Goal: Task Accomplishment & Management: Manage account settings

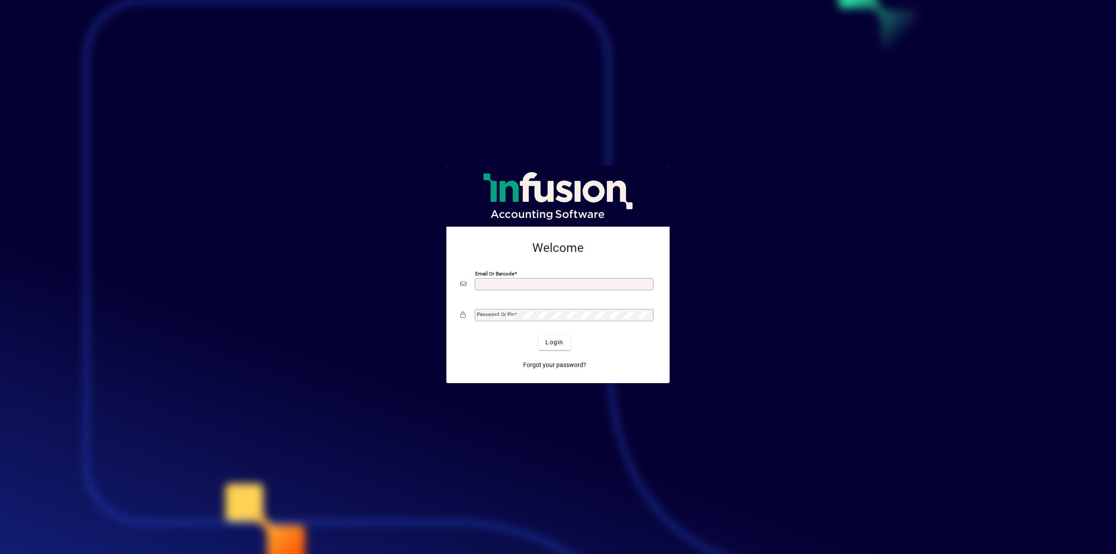
click at [495, 275] on input "Email or Barcode" at bounding box center [565, 284] width 176 height 7
type input "**********"
click at [552, 275] on span "Login" at bounding box center [554, 342] width 18 height 9
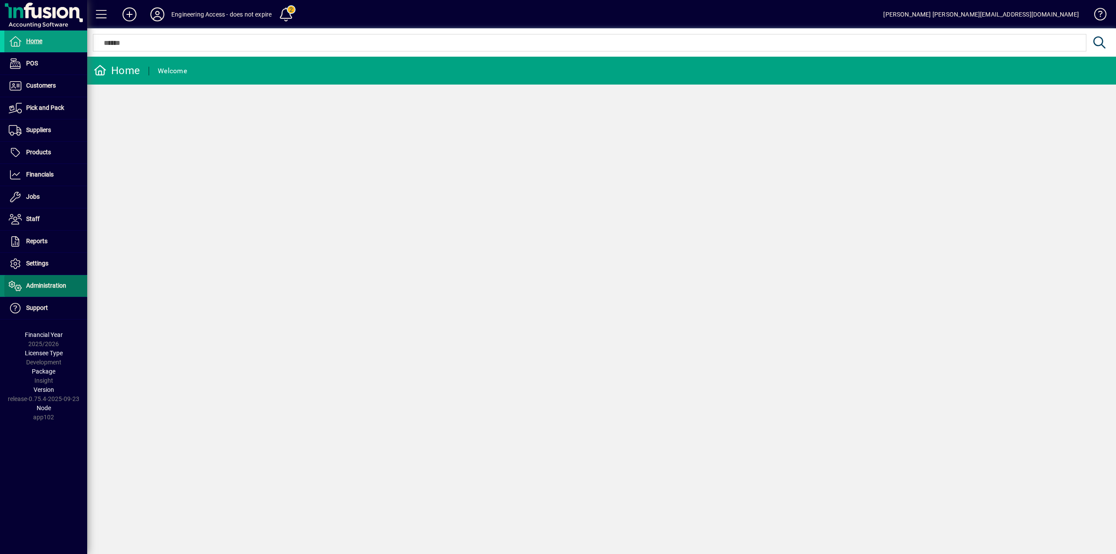
click at [46, 283] on span "Administration" at bounding box center [46, 285] width 40 height 7
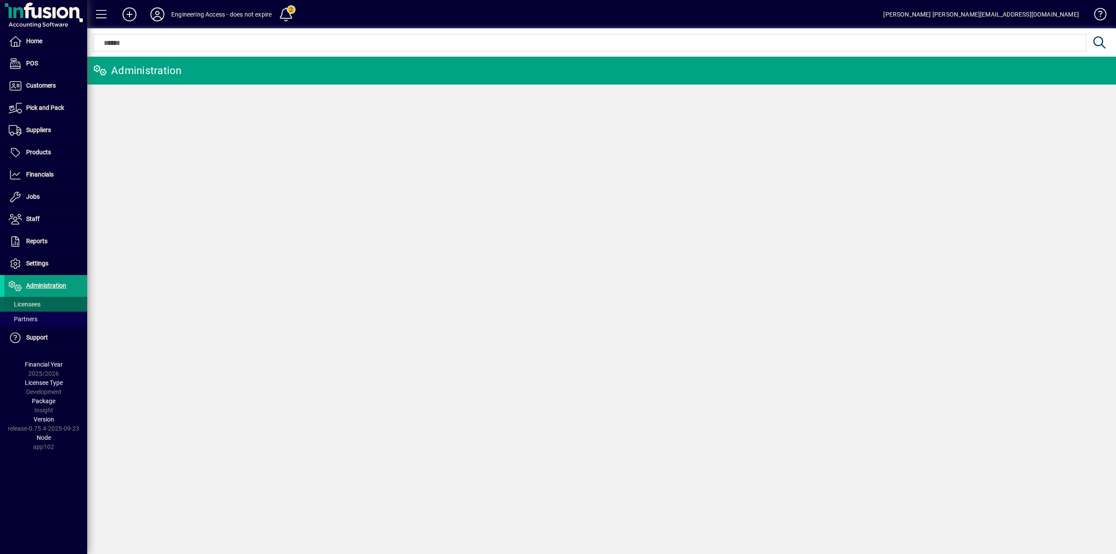
click at [29, 304] on span "Licensees" at bounding box center [25, 304] width 32 height 7
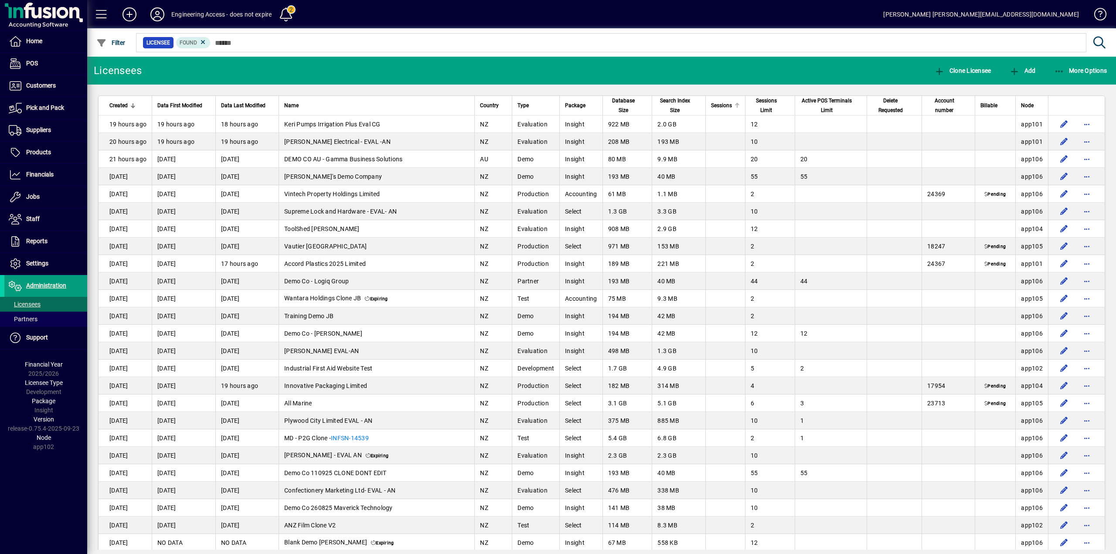
click at [714, 105] on span "Sessions" at bounding box center [721, 106] width 21 height 10
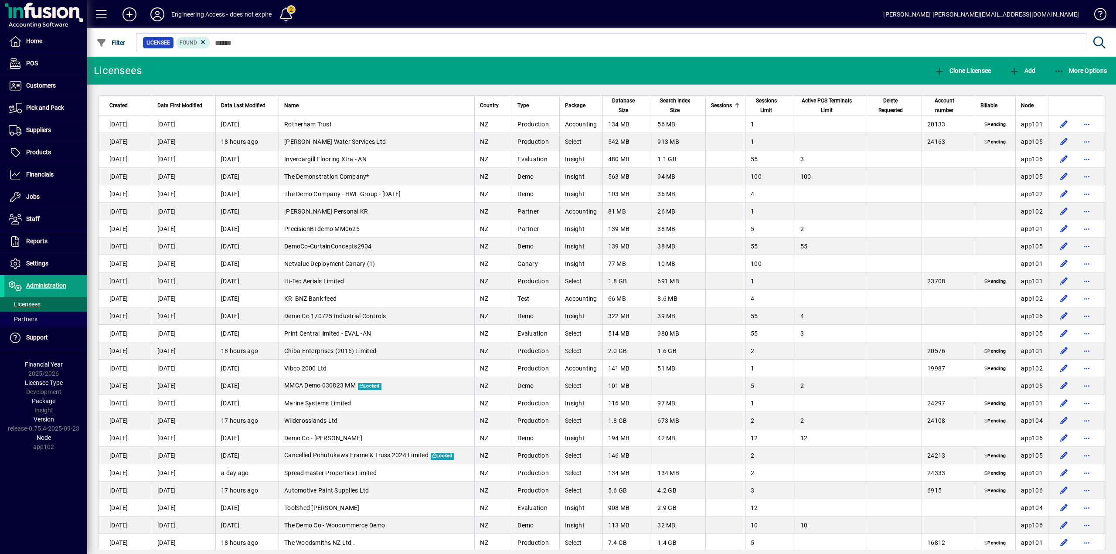
click at [714, 105] on span "Sessions" at bounding box center [721, 106] width 21 height 10
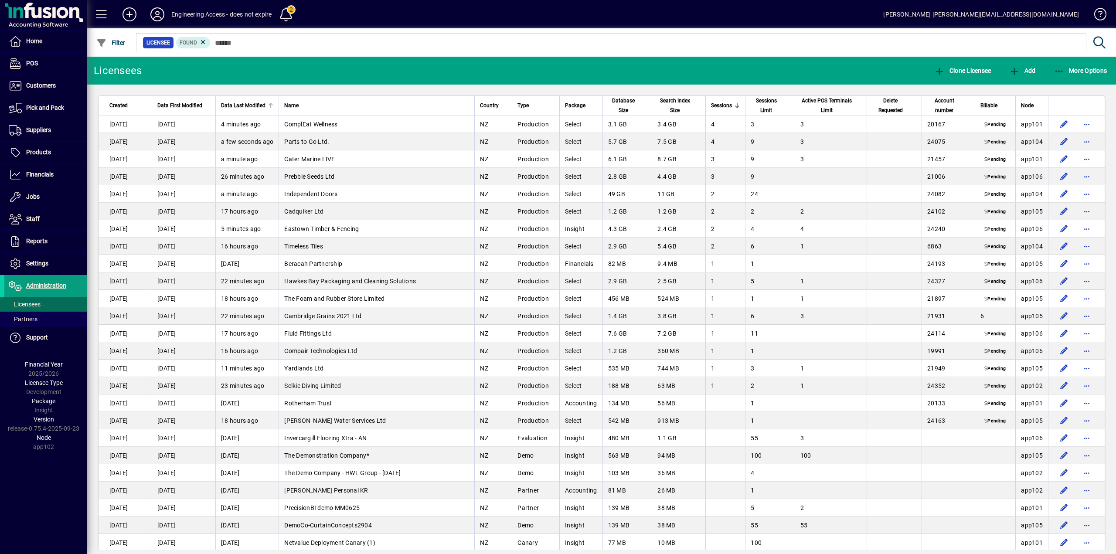
click at [241, 103] on span "Data Last Modified" at bounding box center [243, 106] width 44 height 10
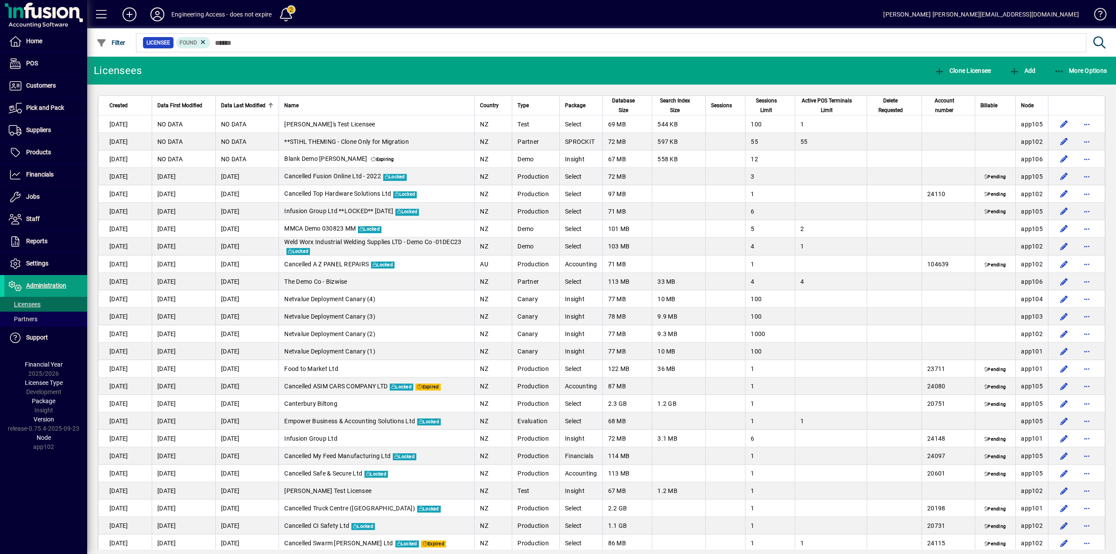
click at [241, 103] on span "Data Last Modified" at bounding box center [243, 106] width 44 height 10
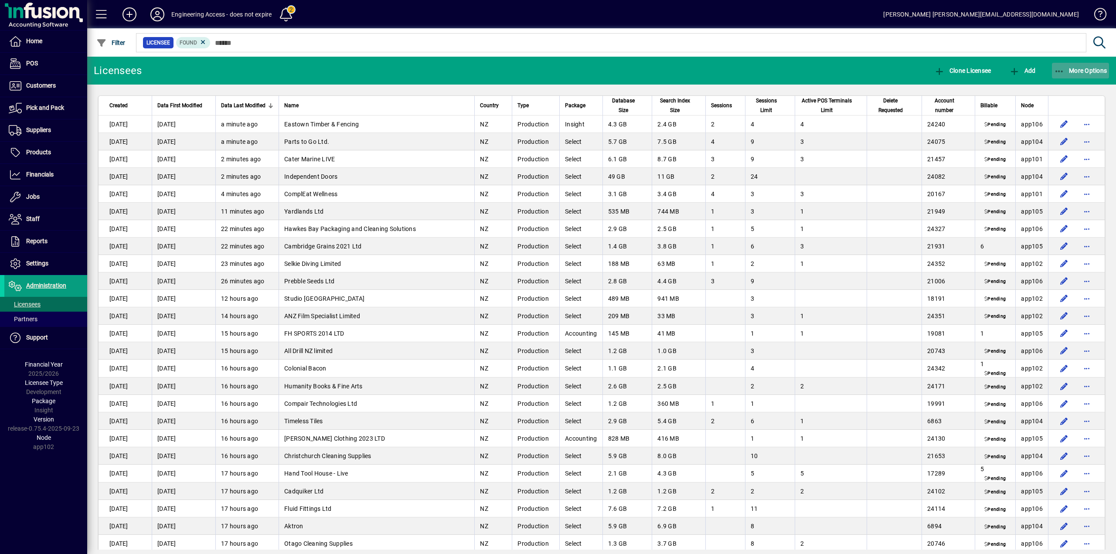
click at [1060, 69] on icon "button" at bounding box center [1059, 71] width 11 height 9
click at [823, 71] on div at bounding box center [558, 277] width 1116 height 554
click at [1014, 71] on icon "button" at bounding box center [1014, 71] width 11 height 9
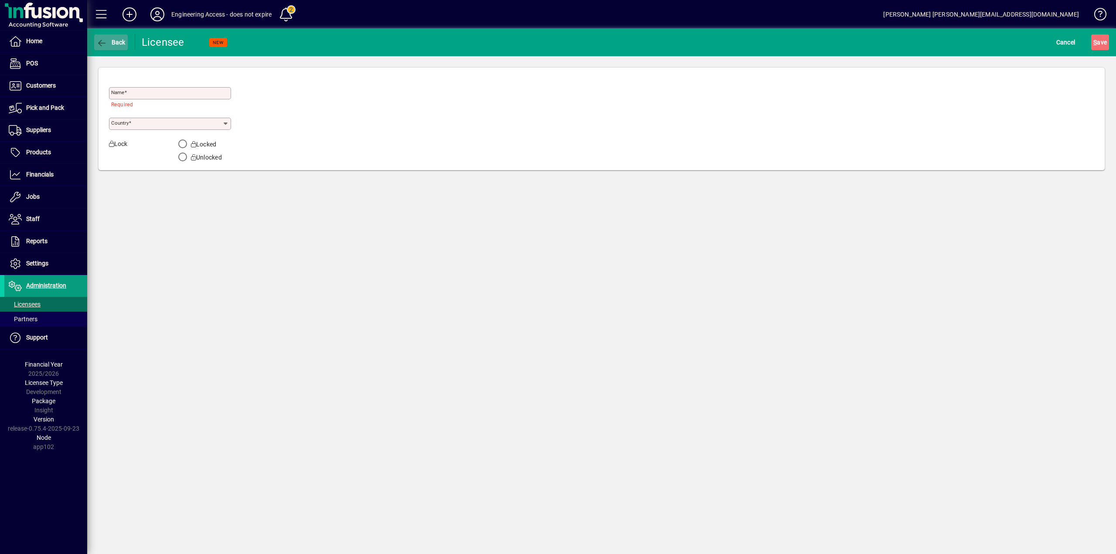
click at [113, 41] on span "Back" at bounding box center [110, 42] width 29 height 7
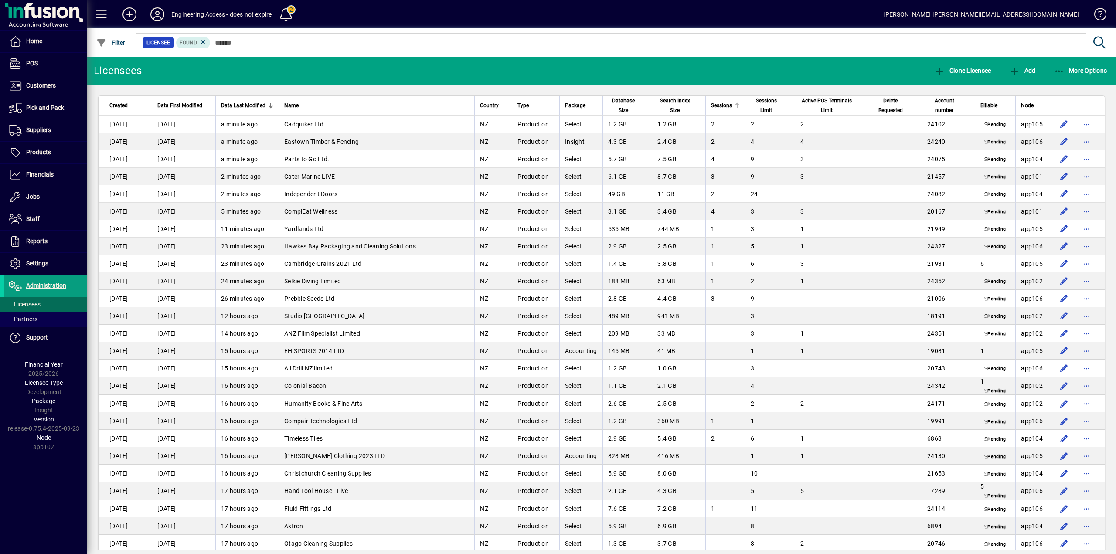
click at [712, 106] on span "Sessions" at bounding box center [721, 106] width 21 height 10
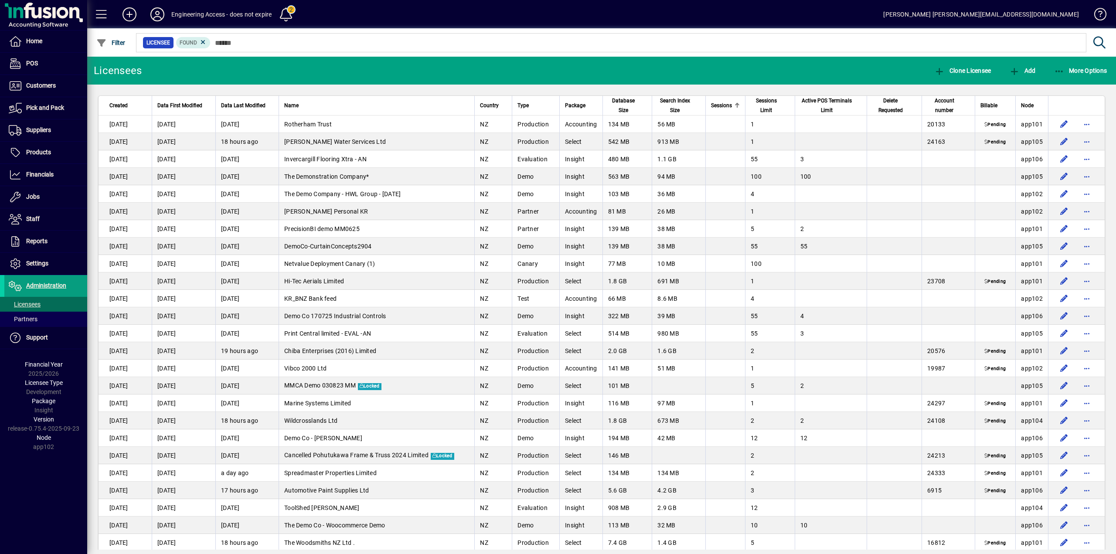
click at [712, 106] on span "Sessions" at bounding box center [721, 106] width 21 height 10
